Goal: Obtain resource: Download file/media

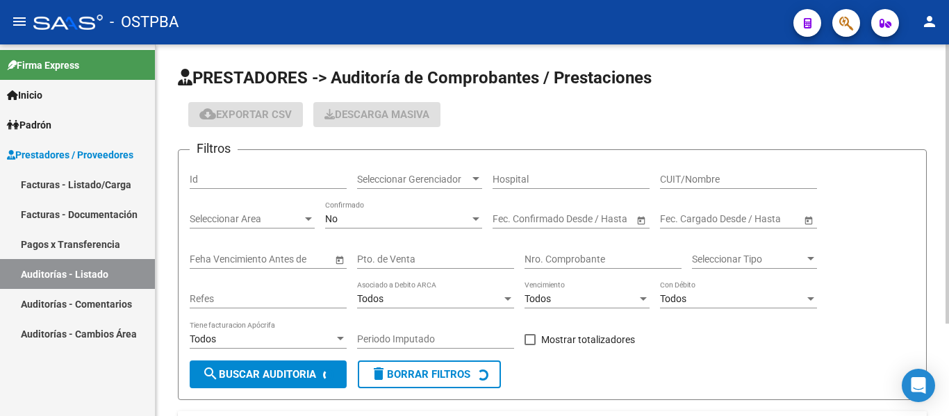
click at [374, 154] on form "Filtros Id Seleccionar Gerenciador Seleccionar Gerenciador Hospital CUIT/Nombre…" at bounding box center [552, 274] width 749 height 251
click at [382, 174] on span "Seleccionar Gerenciador" at bounding box center [413, 180] width 113 height 12
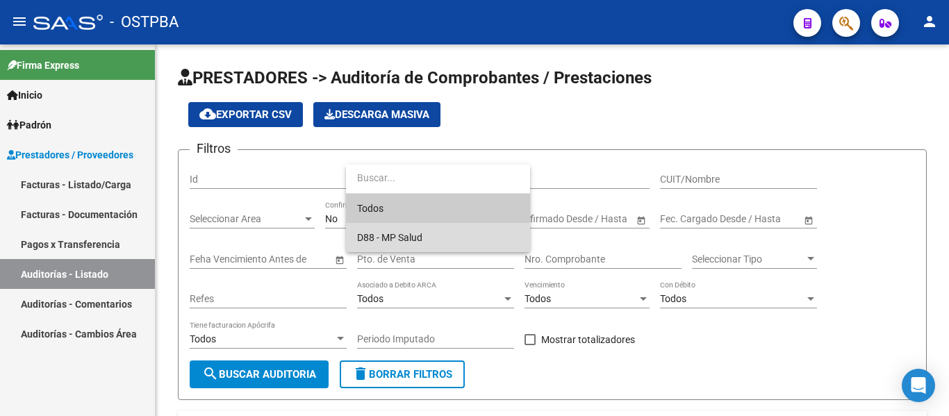
click at [368, 230] on span "D88 - MP Salud" at bounding box center [438, 237] width 162 height 29
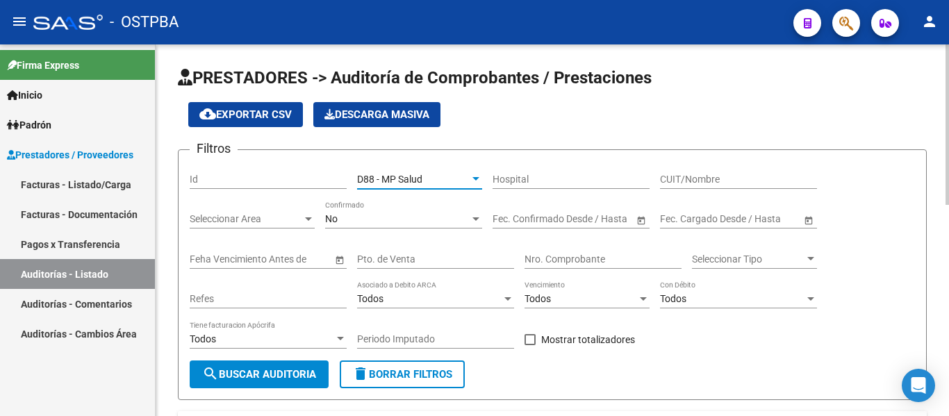
click at [353, 215] on div "No" at bounding box center [397, 219] width 145 height 12
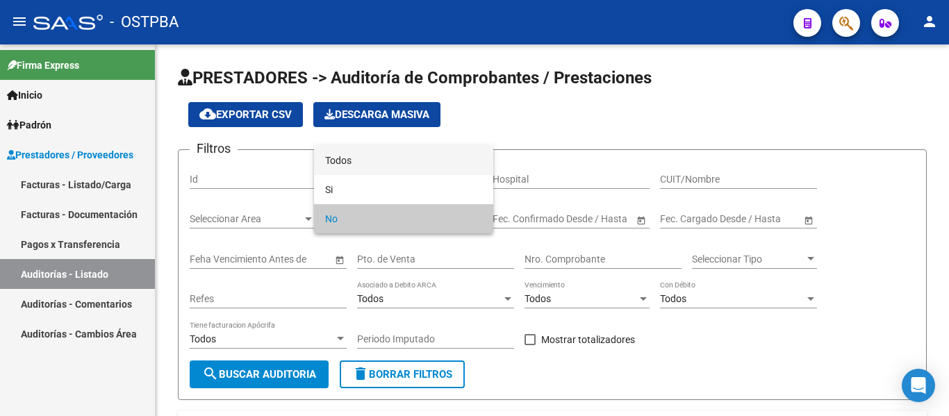
click at [349, 163] on span "Todos" at bounding box center [403, 160] width 157 height 29
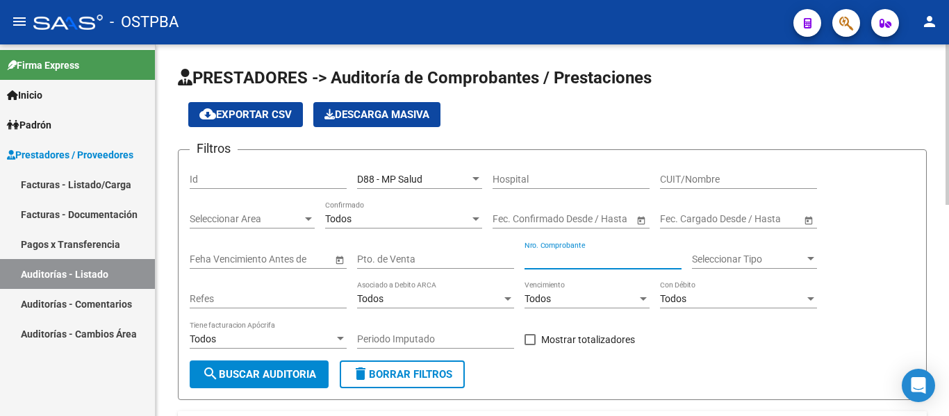
click at [559, 261] on input "Nro. Comprobante" at bounding box center [603, 260] width 157 height 12
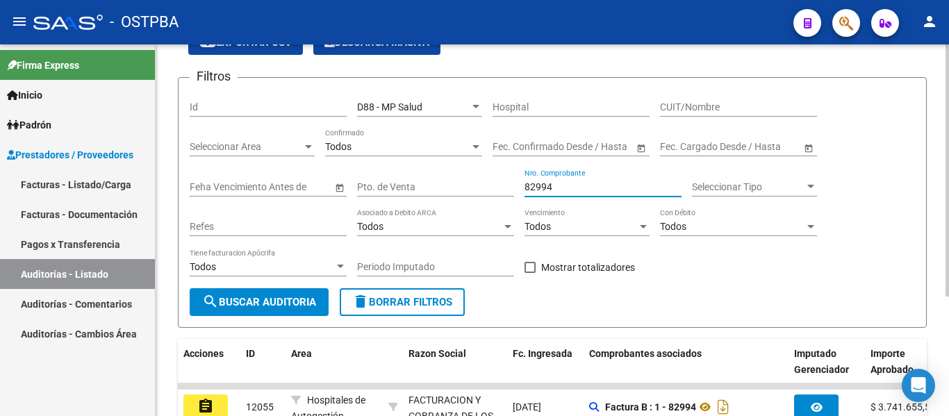
scroll to position [176, 0]
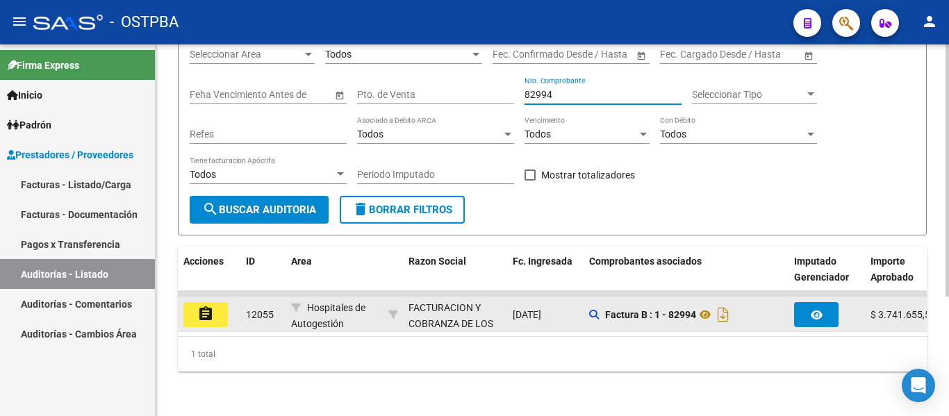
type input "82994"
click at [204, 313] on button "assignment" at bounding box center [205, 314] width 44 height 25
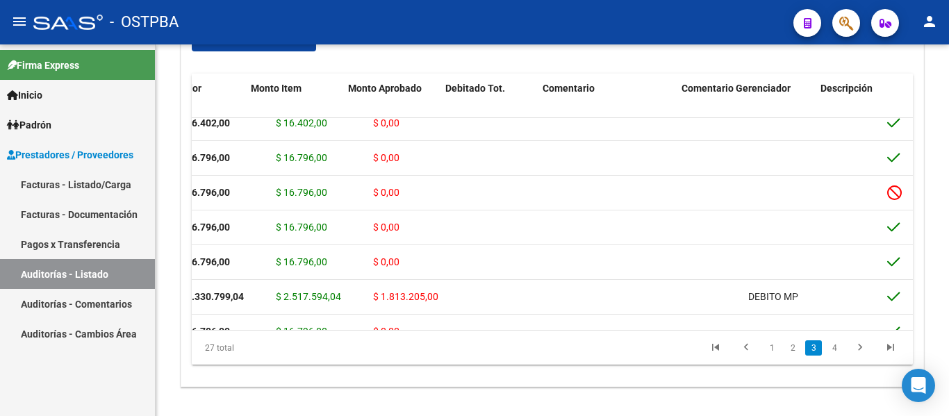
scroll to position [672, 0]
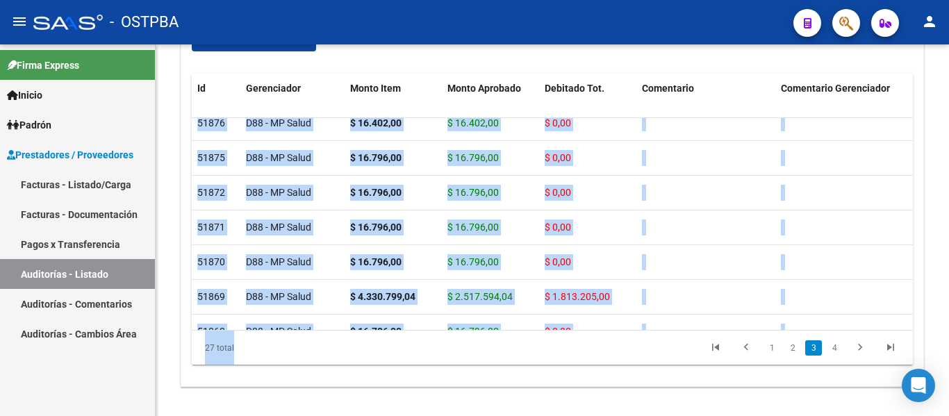
drag, startPoint x: 382, startPoint y: 330, endPoint x: 475, endPoint y: 333, distance: 93.9
click at [475, 332] on div "Id Gerenciador Monto Item Monto Aprobado Debitado Tot. Comentario Comentario Ge…" at bounding box center [552, 220] width 721 height 292
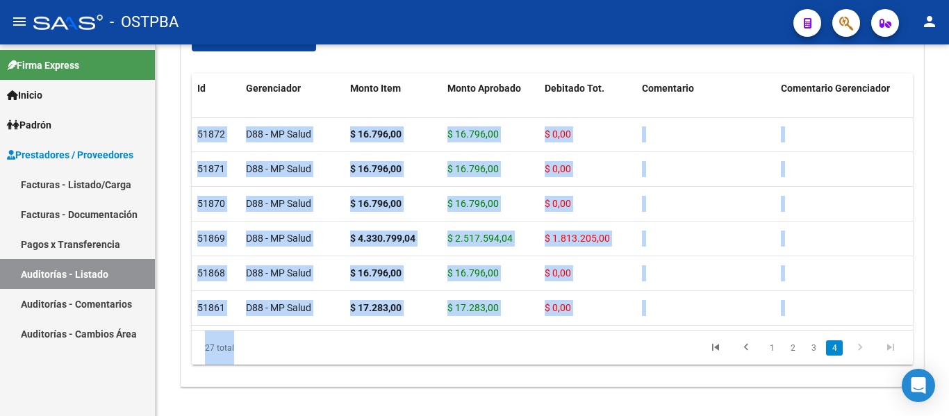
scroll to position [618, 0]
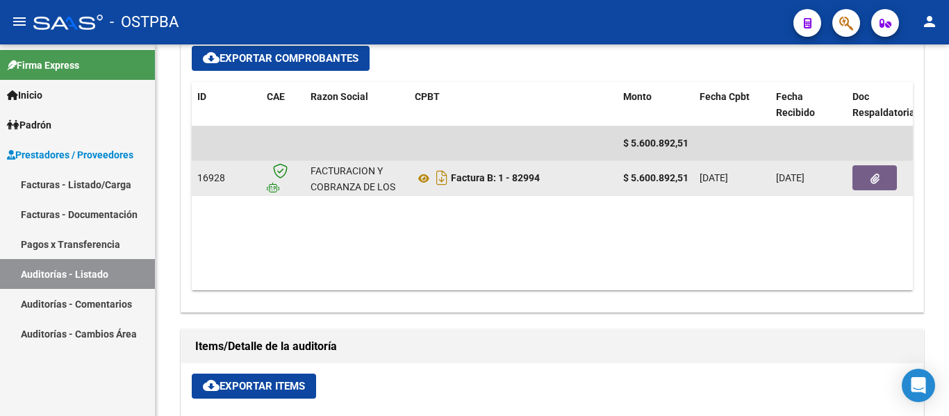
click at [880, 180] on button "button" at bounding box center [875, 177] width 44 height 25
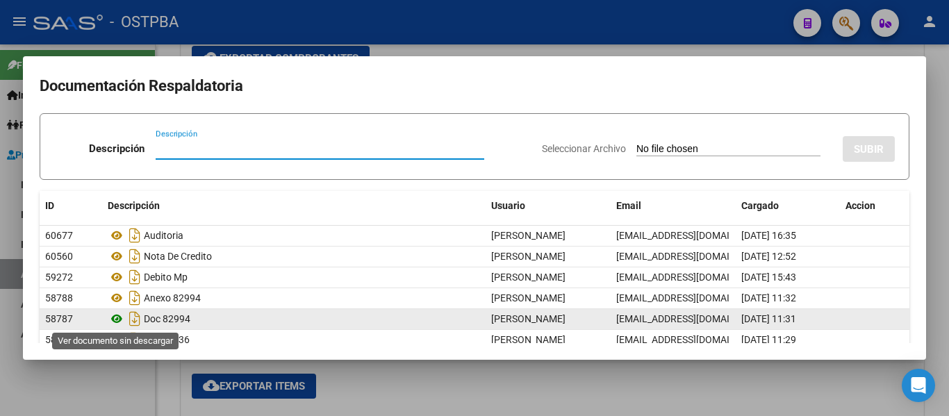
click at [120, 320] on icon at bounding box center [117, 319] width 18 height 17
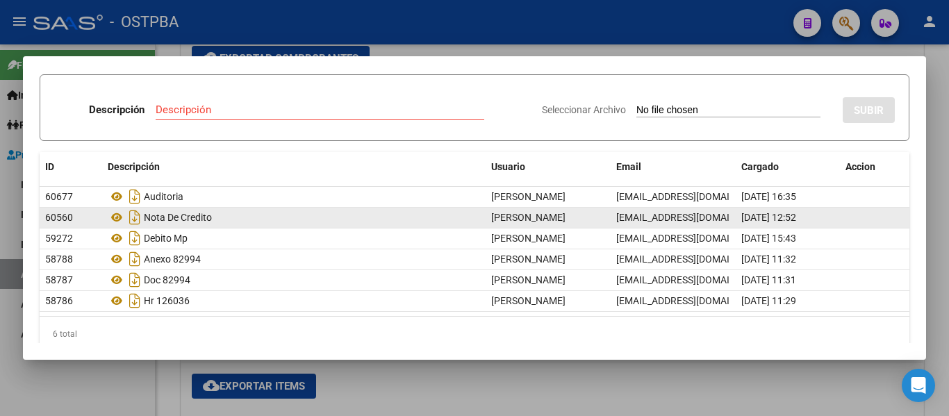
scroll to position [58, 0]
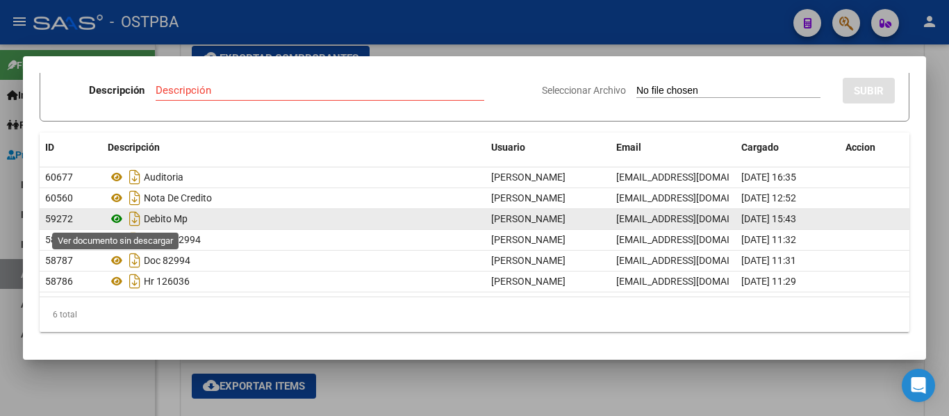
click at [122, 220] on icon at bounding box center [117, 219] width 18 height 17
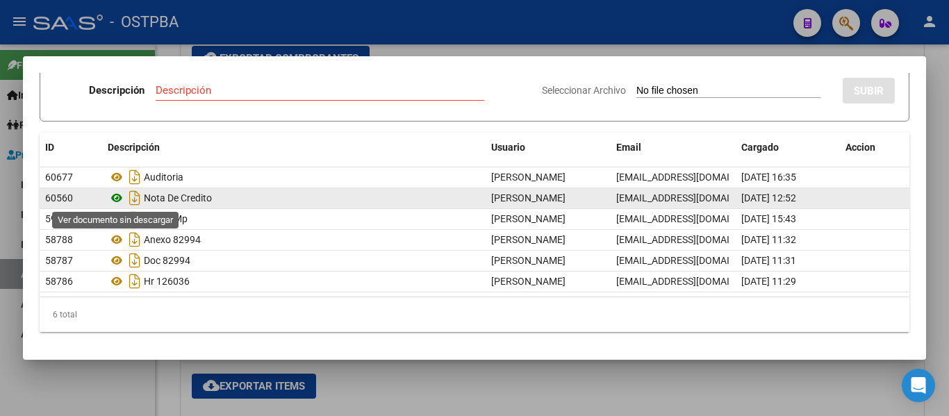
click at [113, 197] on icon at bounding box center [117, 198] width 18 height 17
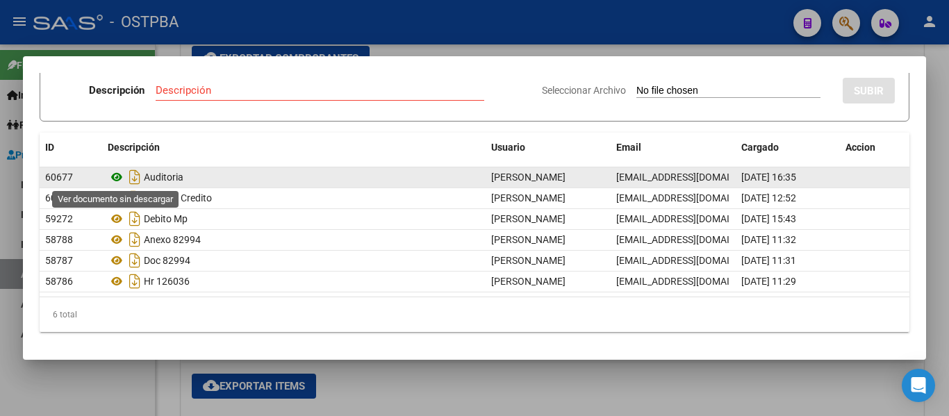
click at [116, 177] on icon at bounding box center [117, 177] width 18 height 17
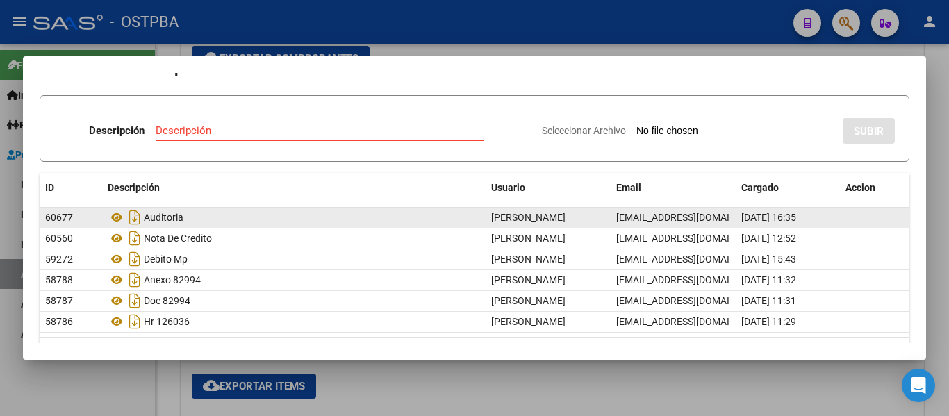
scroll to position [0, 0]
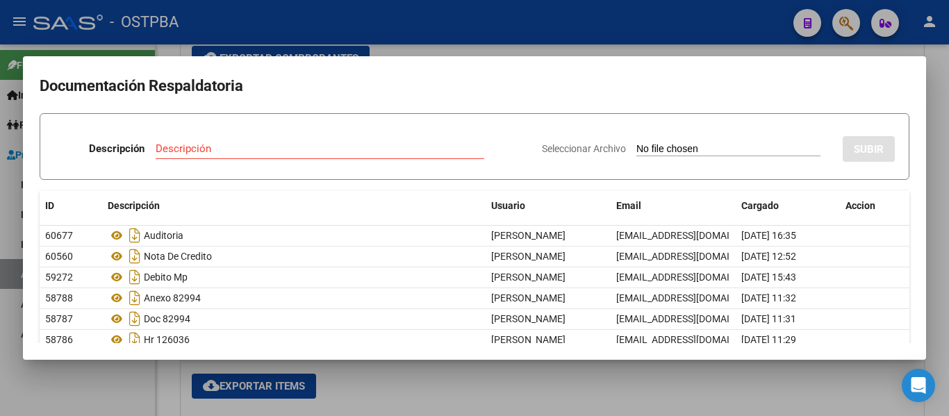
click at [451, 56] on mat-dialog-container "Documentación Respaldatoria Descripción Descripción Seleccionar Archivo SUBIR I…" at bounding box center [474, 208] width 903 height 304
click at [505, 43] on div at bounding box center [474, 208] width 949 height 416
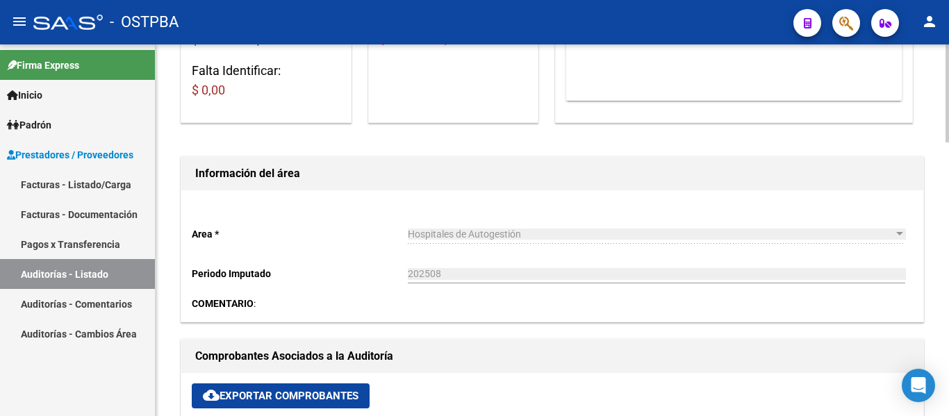
scroll to position [486, 0]
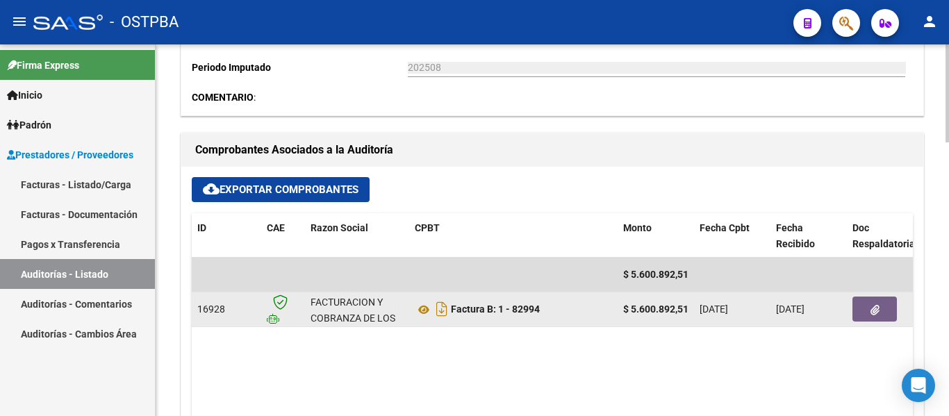
click at [867, 302] on button "button" at bounding box center [875, 309] width 44 height 25
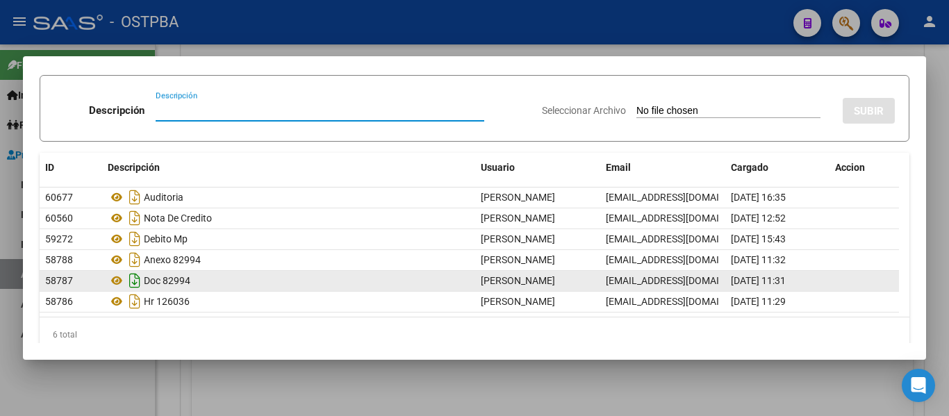
scroll to position [58, 0]
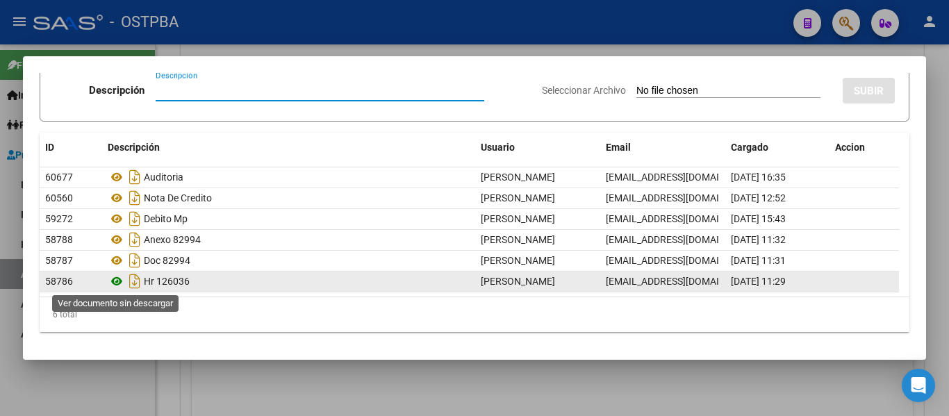
click at [117, 278] on icon at bounding box center [117, 281] width 18 height 17
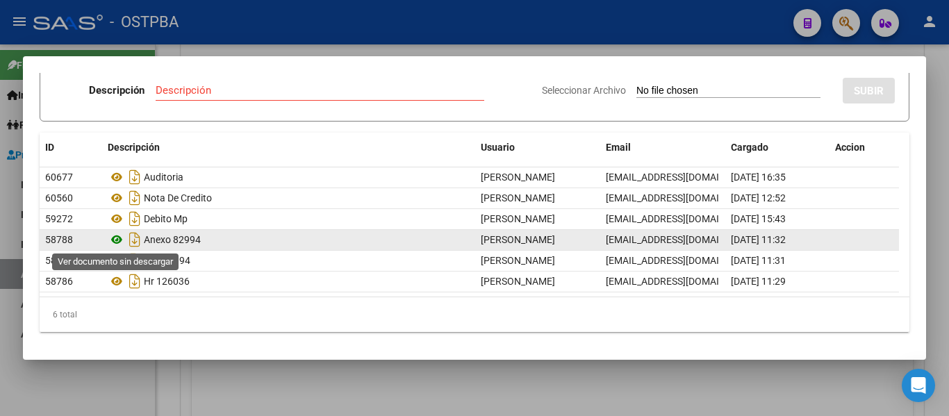
click at [118, 244] on icon at bounding box center [117, 239] width 18 height 17
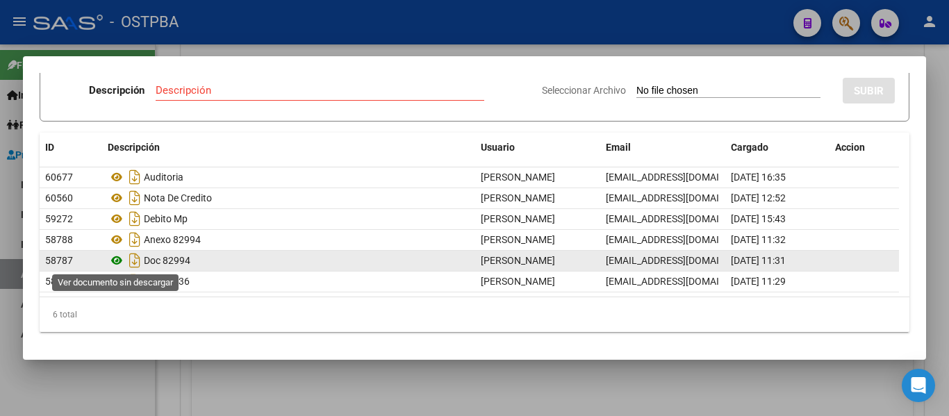
click at [115, 261] on icon at bounding box center [117, 260] width 18 height 17
